Goal: Transaction & Acquisition: Book appointment/travel/reservation

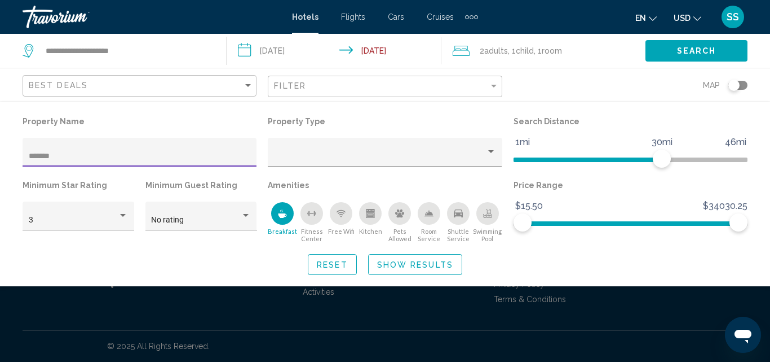
click at [427, 259] on span "Show Results" at bounding box center [415, 263] width 76 height 9
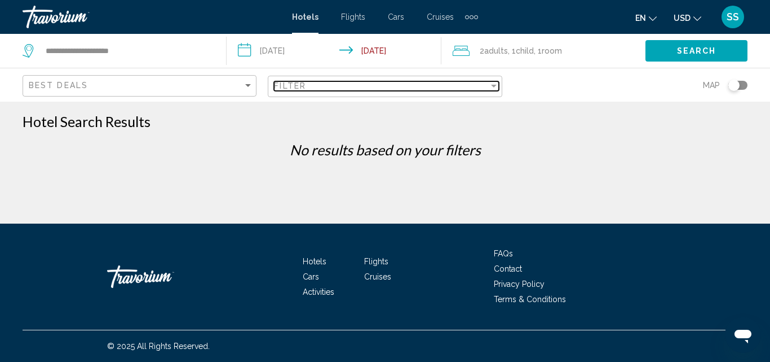
click at [312, 81] on div "Filter" at bounding box center [381, 85] width 214 height 9
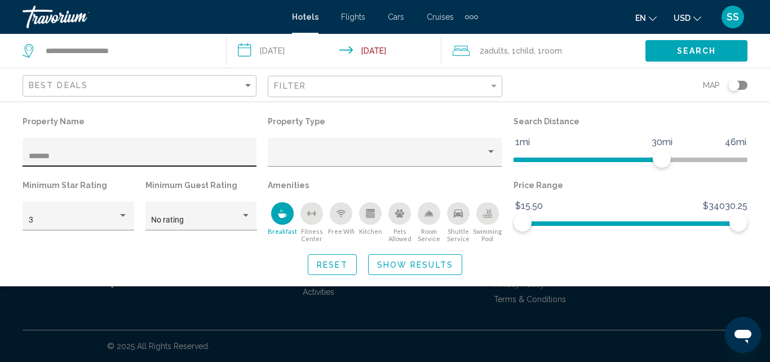
click at [71, 140] on div "*******" at bounding box center [140, 152] width 234 height 29
type input "*"
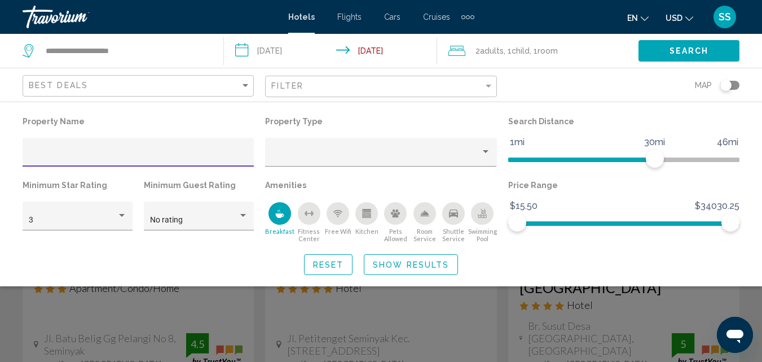
scroll to position [61, 0]
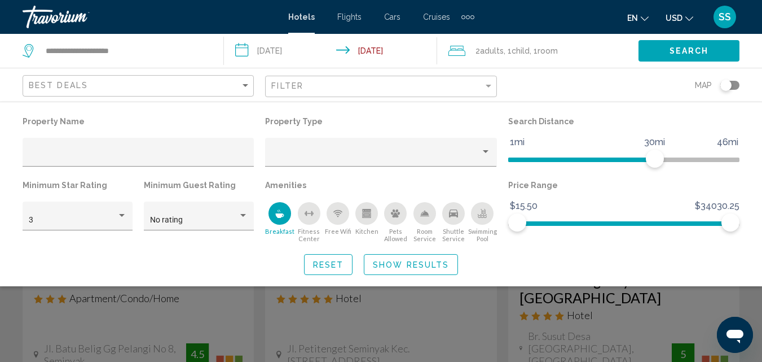
click at [483, 210] on icon "Swimming Pool" at bounding box center [483, 212] width 5 height 6
click at [395, 267] on span "Show Results" at bounding box center [411, 264] width 76 height 9
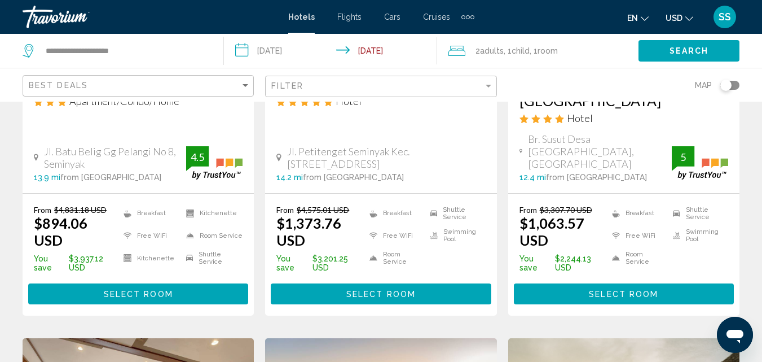
scroll to position [268, 0]
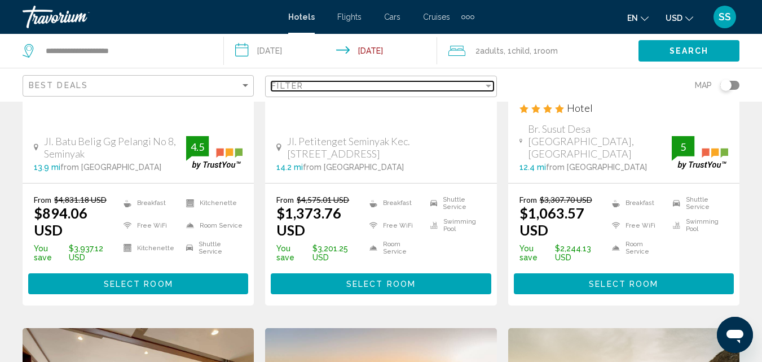
click at [303, 85] on span "Filter" at bounding box center [287, 85] width 32 height 9
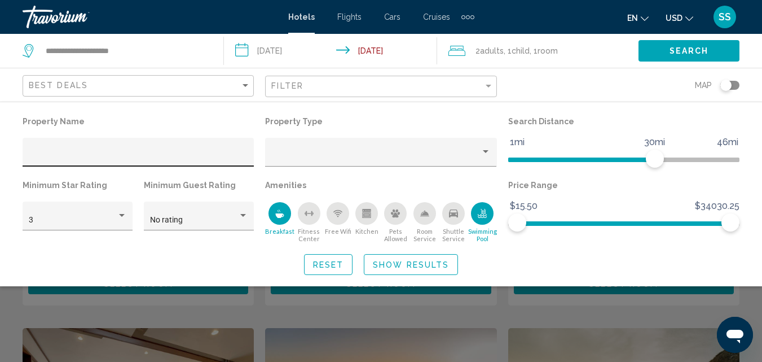
click at [75, 141] on div "Hotel Filters" at bounding box center [138, 152] width 231 height 29
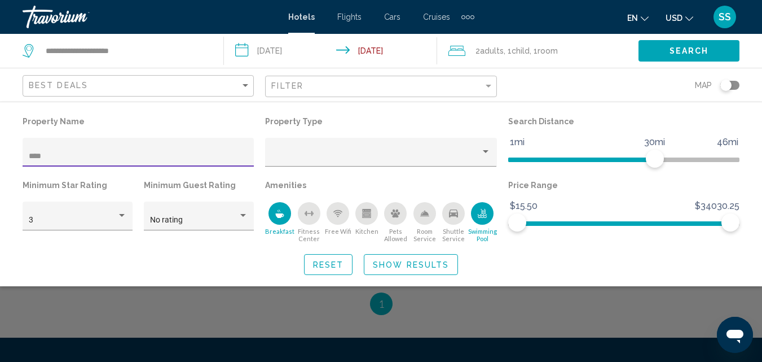
type input "****"
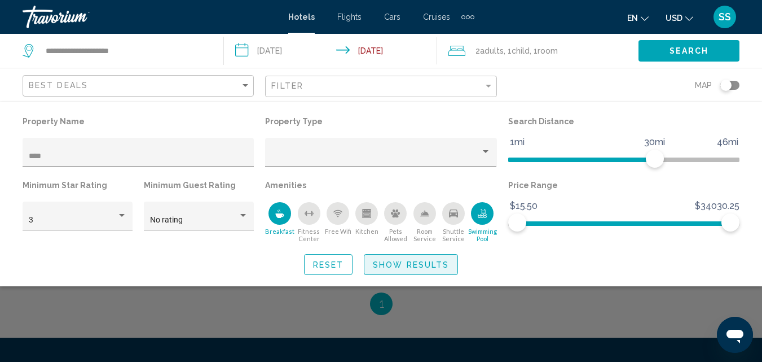
click at [402, 260] on span "Show Results" at bounding box center [411, 264] width 76 height 9
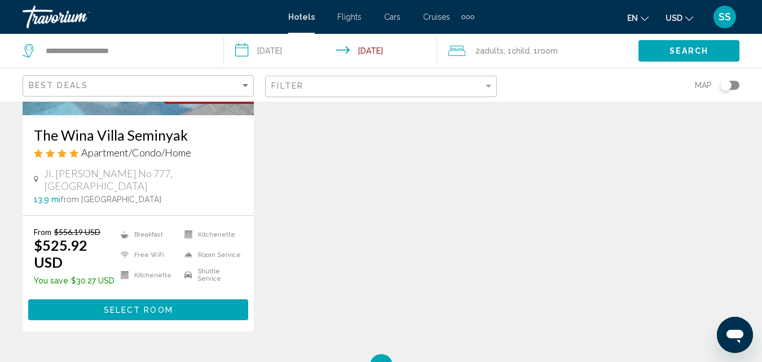
scroll to position [208, 0]
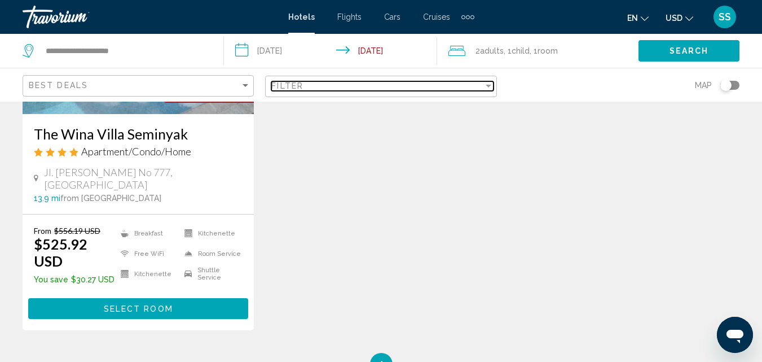
click at [285, 86] on span "Filter" at bounding box center [287, 85] width 32 height 9
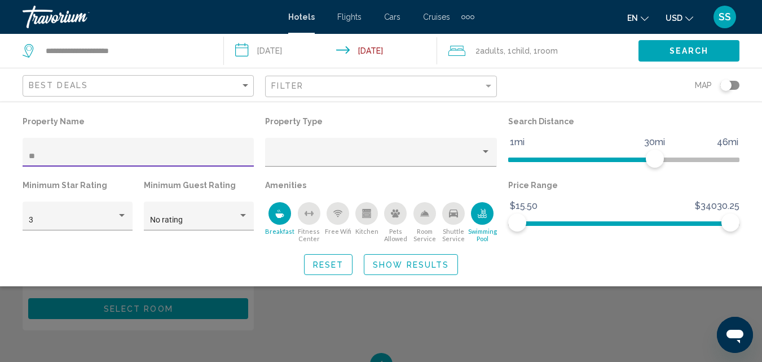
type input "*"
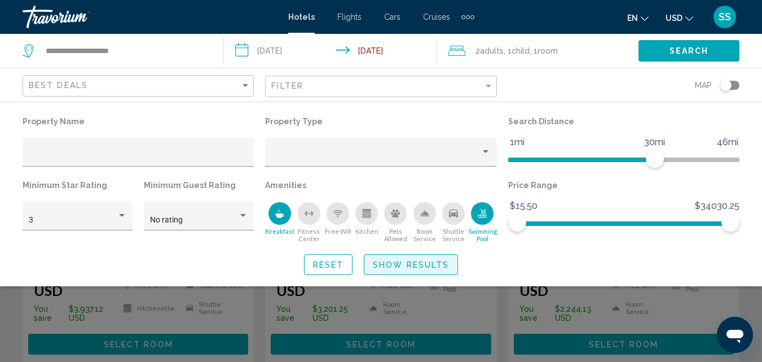
click at [430, 265] on span "Show Results" at bounding box center [411, 264] width 76 height 9
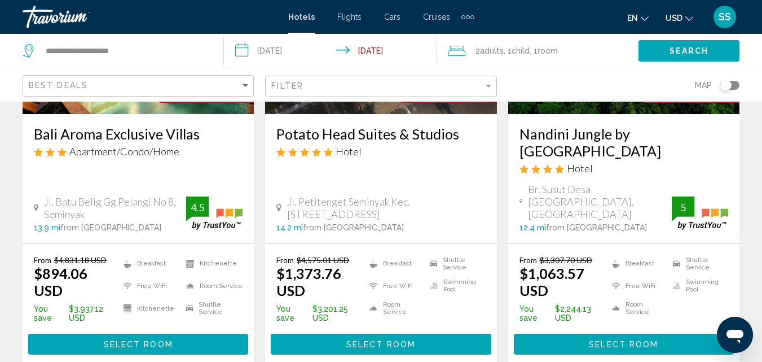
click at [736, 87] on div "Toggle map" at bounding box center [729, 85] width 19 height 9
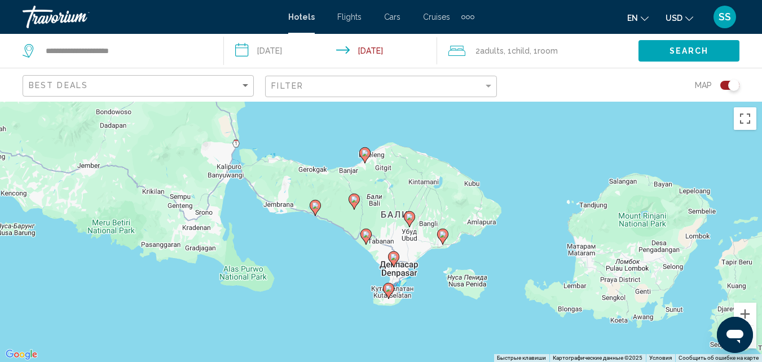
click at [446, 234] on icon "Main content" at bounding box center [442, 235] width 10 height 15
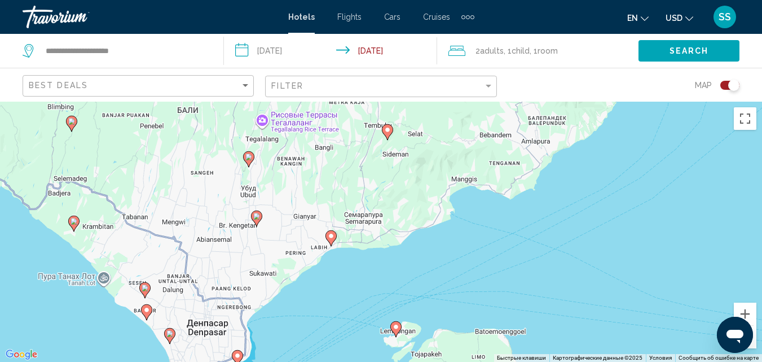
click at [331, 248] on div "Для навигации используйте клавиши со стрелками. Чтобы активировать перетаскиван…" at bounding box center [381, 232] width 762 height 260
click at [333, 236] on image "Main content" at bounding box center [331, 235] width 7 height 7
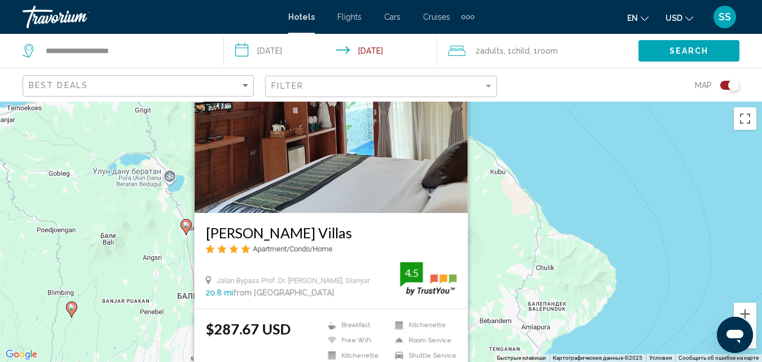
click at [629, 175] on div "Для навигации используйте клавиши со стрелками. Чтобы активировать перетаскиван…" at bounding box center [381, 232] width 762 height 260
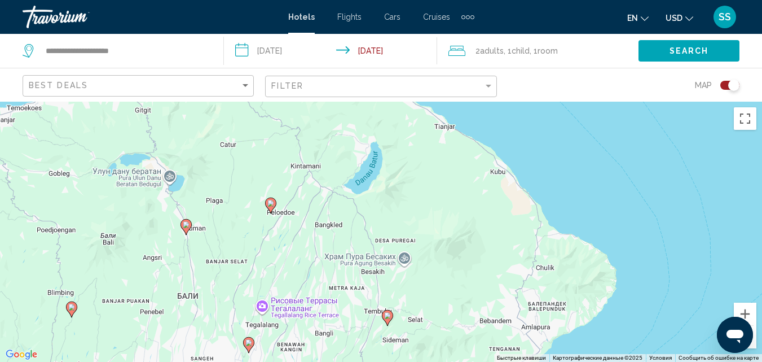
click at [752, 345] on button "Уменьшить" at bounding box center [745, 336] width 23 height 23
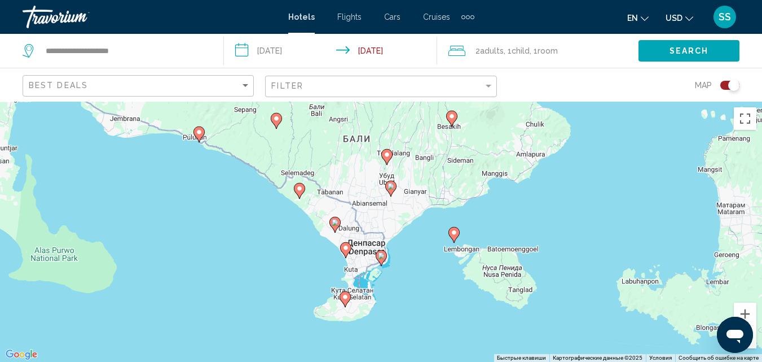
drag, startPoint x: 313, startPoint y: 252, endPoint x: 385, endPoint y: 126, distance: 144.8
click at [385, 126] on div "Для навигации используйте клавиши со стрелками. Чтобы активировать перетаскиван…" at bounding box center [381, 232] width 762 height 260
click at [347, 298] on image "Main content" at bounding box center [345, 296] width 7 height 7
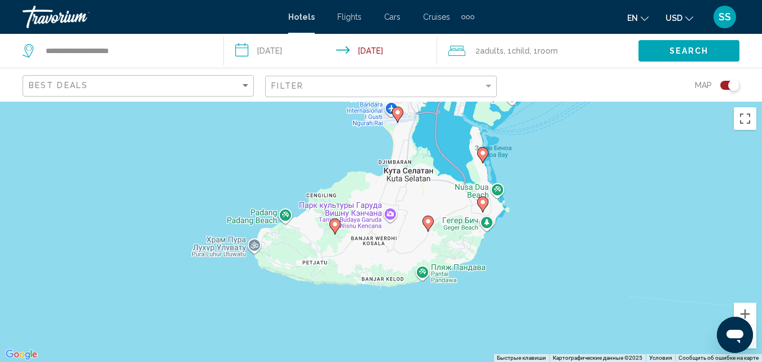
click at [486, 200] on icon "Main content" at bounding box center [482, 203] width 10 height 15
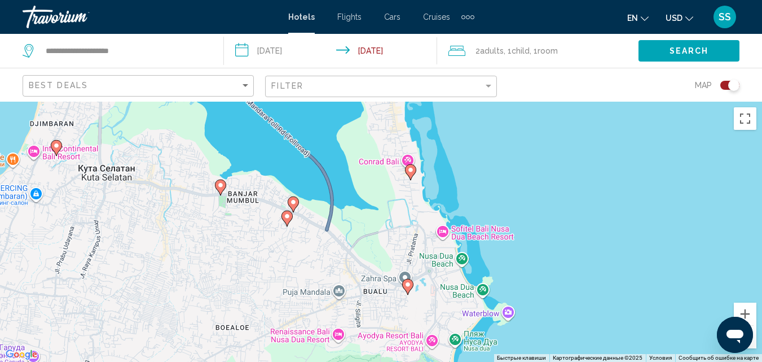
drag, startPoint x: 601, startPoint y: 268, endPoint x: 624, endPoint y: 363, distance: 98.1
click at [624, 361] on html "**********" at bounding box center [381, 181] width 762 height 362
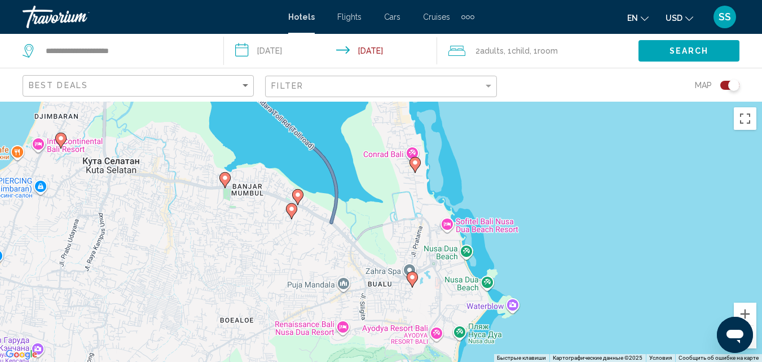
click at [413, 166] on icon "Main content" at bounding box center [415, 164] width 10 height 15
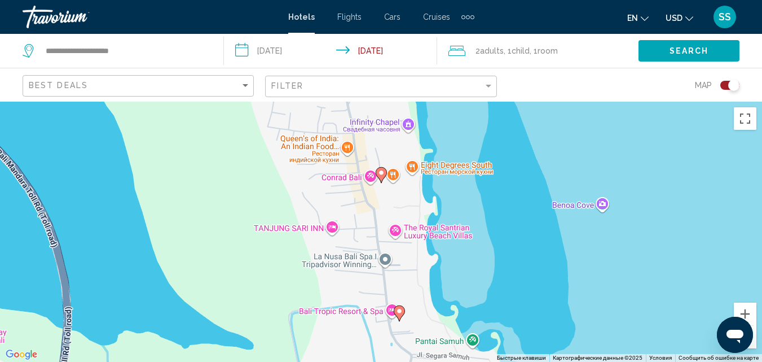
click at [384, 169] on icon "Main content" at bounding box center [381, 174] width 10 height 15
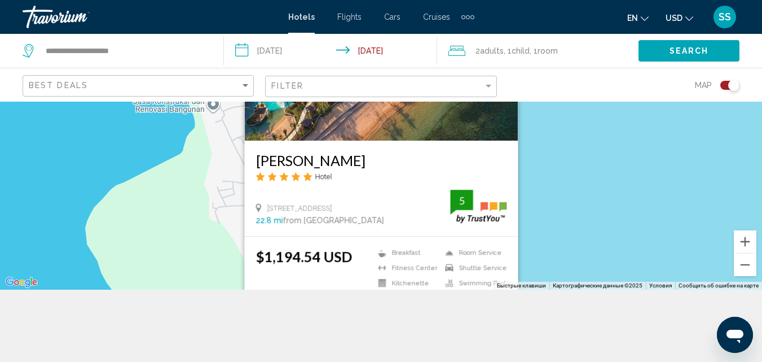
scroll to position [102, 0]
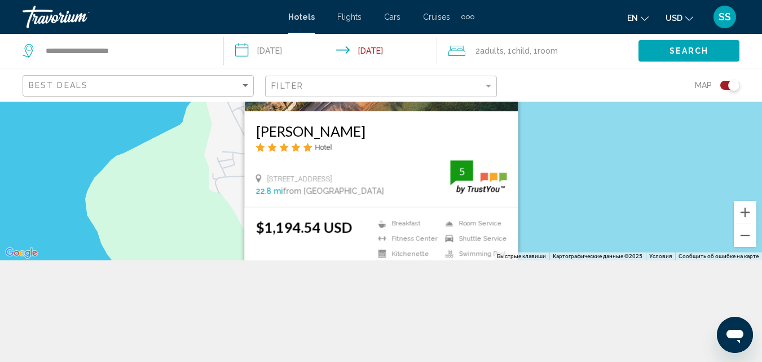
click at [633, 144] on div "Чтобы активировать перетаскивание с помощью клавиатуры, нажмите Alt + Ввод. Пос…" at bounding box center [381, 130] width 762 height 260
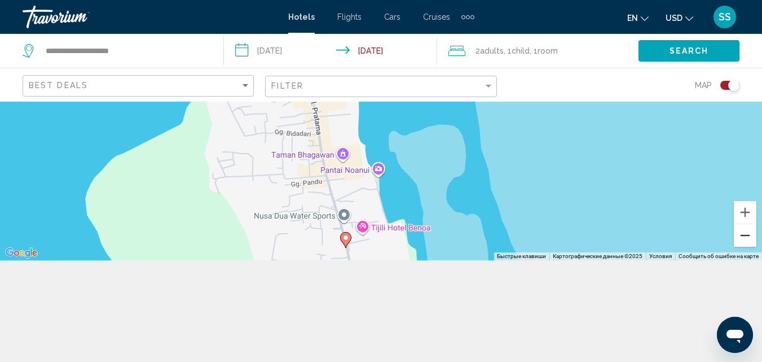
click at [741, 232] on button "Уменьшить" at bounding box center [745, 235] width 23 height 23
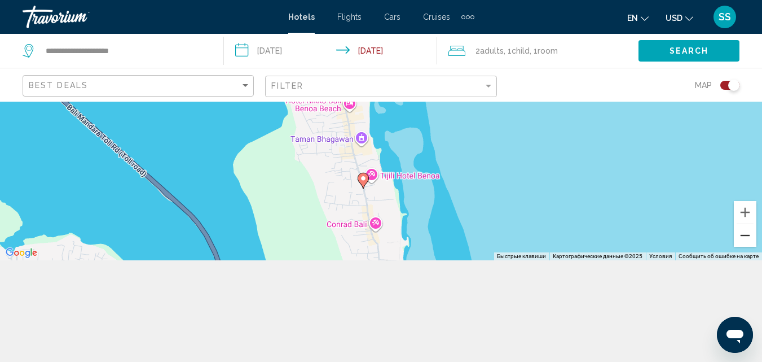
click at [741, 232] on button "Уменьшить" at bounding box center [745, 235] width 23 height 23
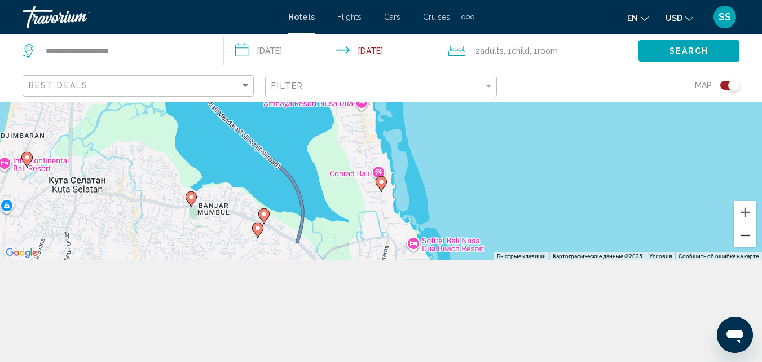
click at [741, 232] on button "Уменьшить" at bounding box center [745, 235] width 23 height 23
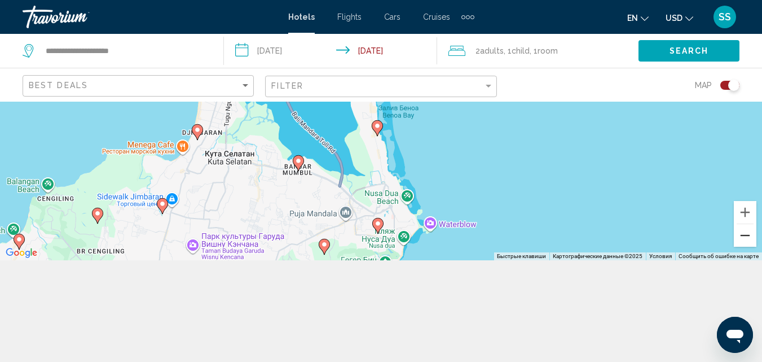
click at [741, 232] on button "Уменьшить" at bounding box center [745, 235] width 23 height 23
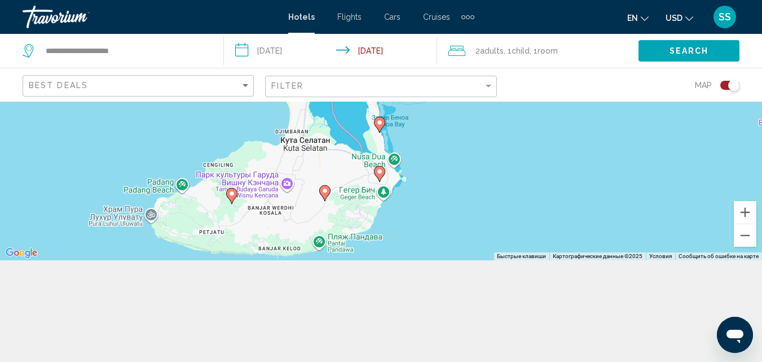
click at [380, 125] on image "Main content" at bounding box center [379, 122] width 7 height 7
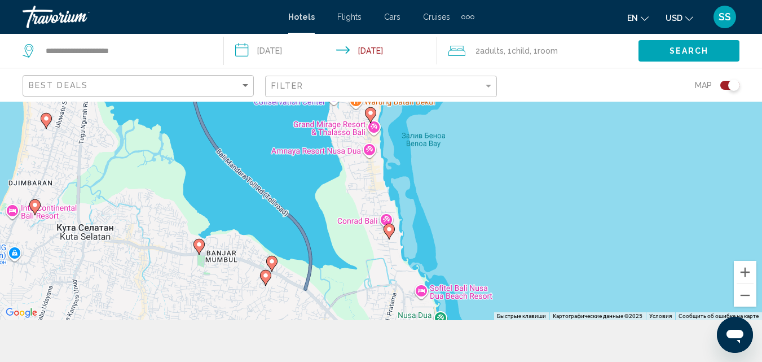
scroll to position [0, 0]
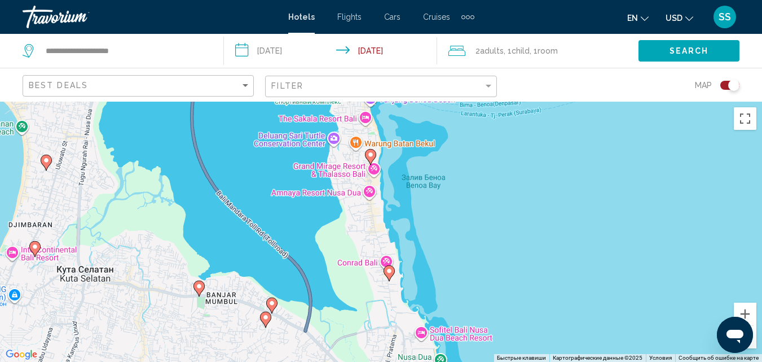
click at [723, 85] on div "Toggle map" at bounding box center [729, 85] width 19 height 9
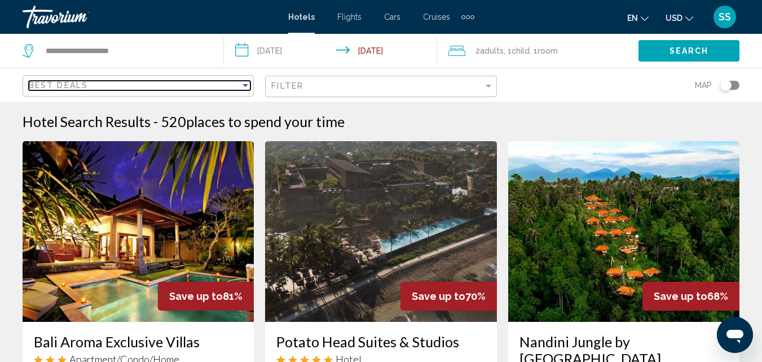
click at [211, 87] on div "Best Deals" at bounding box center [135, 85] width 212 height 9
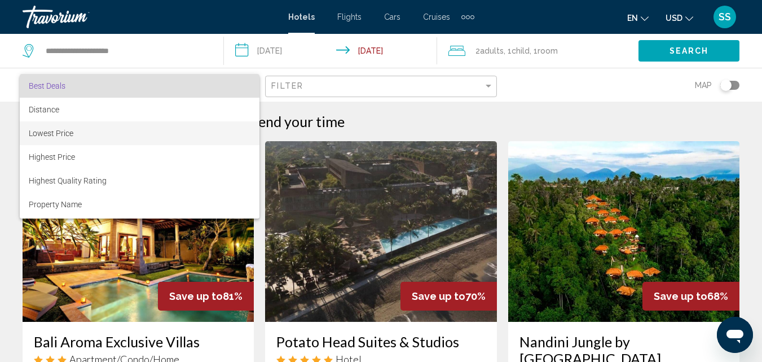
click at [65, 132] on span "Lowest Price" at bounding box center [51, 133] width 45 height 9
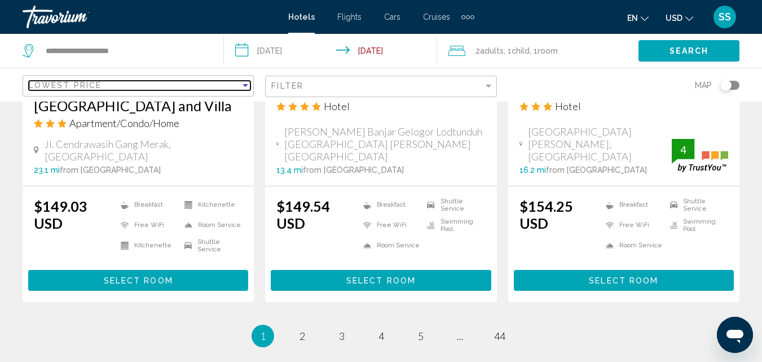
scroll to position [1611, 0]
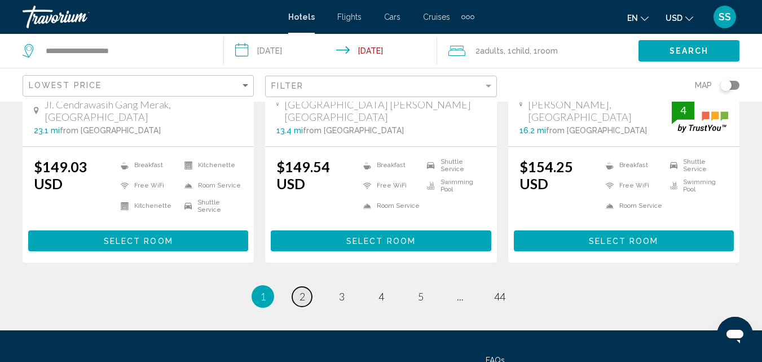
click at [307, 287] on link "page 2" at bounding box center [302, 297] width 20 height 20
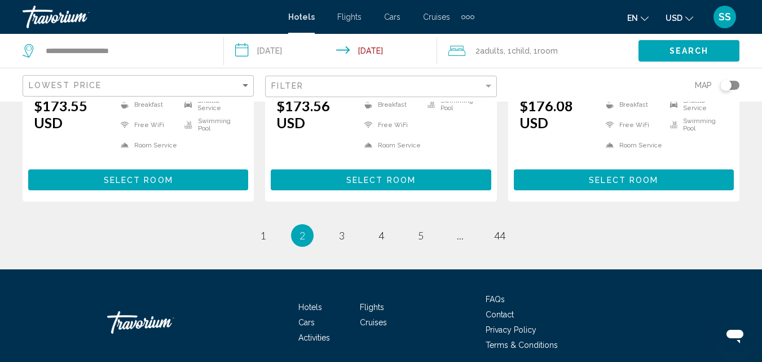
scroll to position [1656, 0]
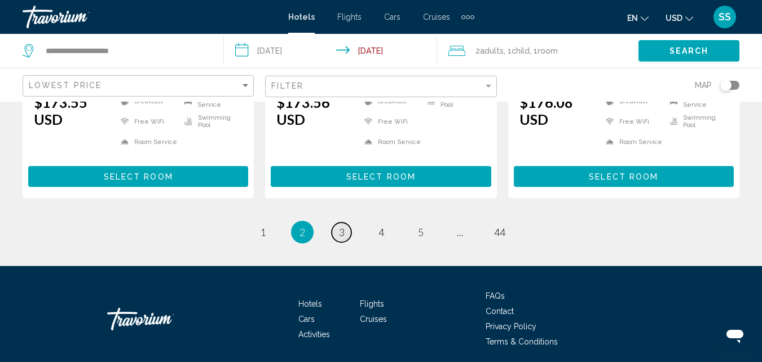
click at [345, 222] on link "page 3" at bounding box center [342, 232] width 20 height 20
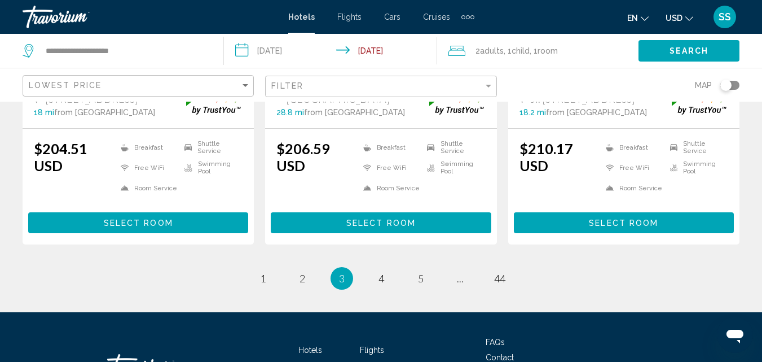
scroll to position [1622, 0]
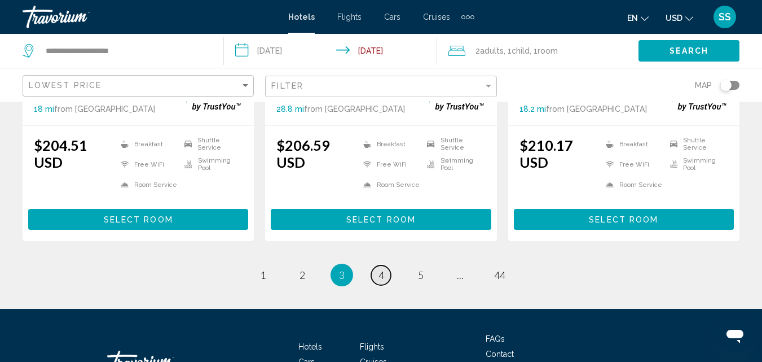
click at [380, 271] on span "4" at bounding box center [381, 274] width 6 height 12
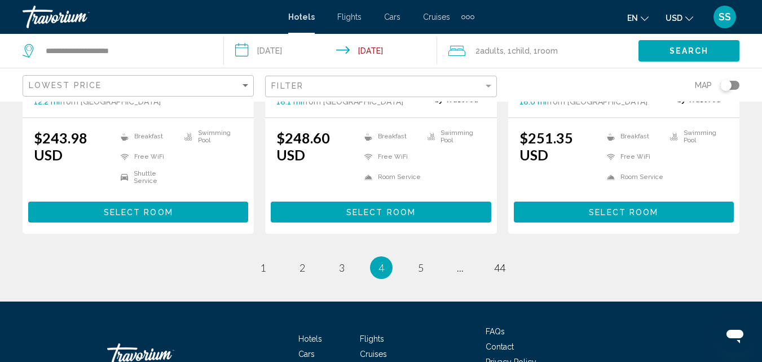
scroll to position [1594, 0]
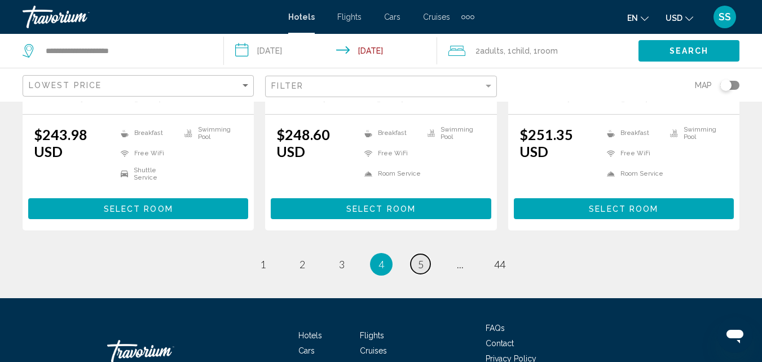
click at [421, 258] on span "5" at bounding box center [421, 264] width 6 height 12
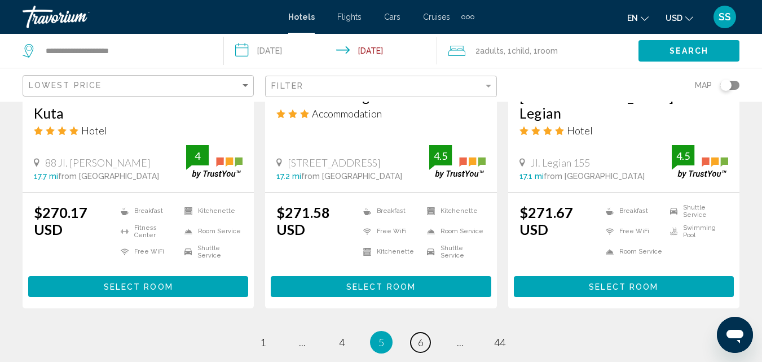
scroll to position [1655, 0]
